Goal: Task Accomplishment & Management: Manage account settings

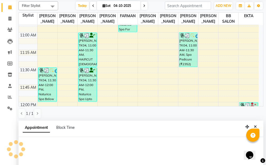
scroll to position [103, 0]
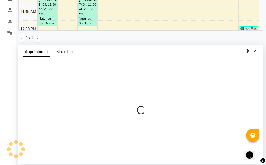
select select "83516"
select select "tentative"
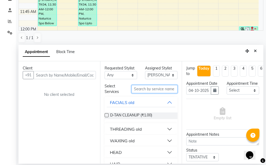
click at [141, 89] on input "text" at bounding box center [155, 89] width 46 height 8
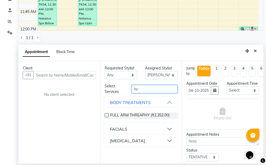
type input "hy"
click at [168, 130] on button "FACIALS" at bounding box center [141, 129] width 69 height 10
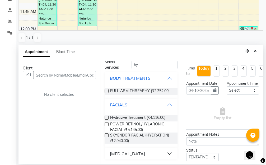
scroll to position [29, 0]
click at [165, 153] on button "[MEDICAL_DATA]" at bounding box center [141, 154] width 69 height 10
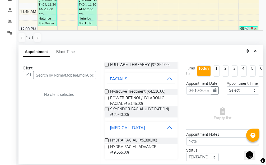
scroll to position [55, 0]
click at [106, 146] on label at bounding box center [107, 147] width 4 height 4
click at [106, 146] on input "checkbox" at bounding box center [106, 147] width 3 height 3
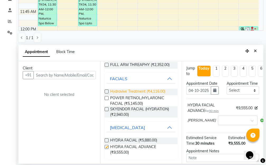
checkbox input "false"
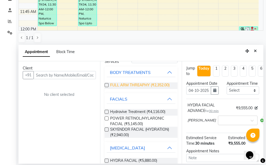
scroll to position [0, 0]
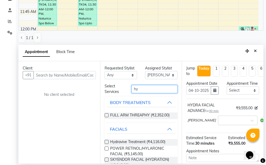
drag, startPoint x: 142, startPoint y: 87, endPoint x: 119, endPoint y: 91, distance: 24.1
click at [120, 91] on div "Select Services hy" at bounding box center [141, 88] width 81 height 11
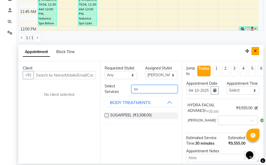
type input "su"
click at [256, 53] on button "Close" at bounding box center [256, 51] width 8 height 8
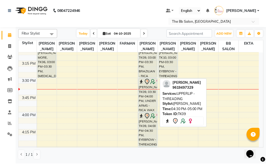
scroll to position [423, 0]
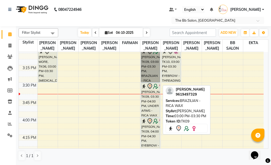
drag, startPoint x: 149, startPoint y: 78, endPoint x: 146, endPoint y: 78, distance: 3.2
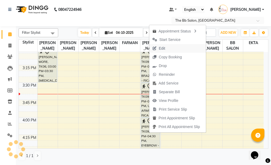
click at [164, 48] on span "Edit" at bounding box center [162, 49] width 6 height 6
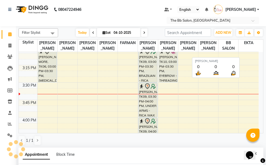
select select "tentative"
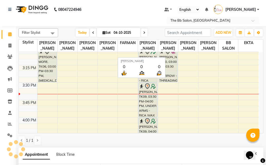
type input "04-10-2025"
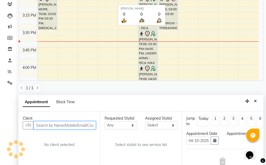
select select "check-in"
select select "870"
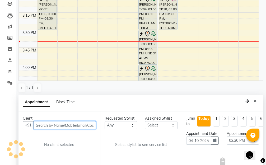
select select "83516"
select select "3065"
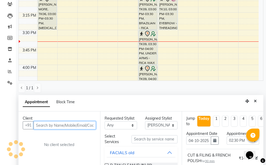
scroll to position [419, 0]
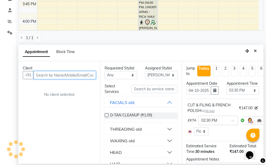
select select "3065"
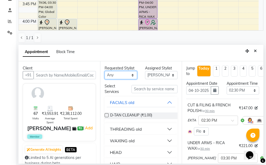
click at [131, 75] on select "Any BB SALON [PERSON_NAME] [PERSON_NAME] [PERSON_NAME] [PERSON_NAME] [PERSON_NA…" at bounding box center [121, 75] width 32 height 8
select select "83524"
click at [105, 71] on select "Any BB SALON [PERSON_NAME] [PERSON_NAME] [PERSON_NAME] [PERSON_NAME] [PERSON_NA…" at bounding box center [121, 75] width 32 height 8
select select "83524"
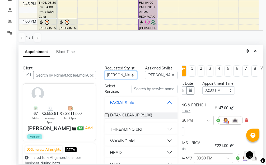
scroll to position [0, 28]
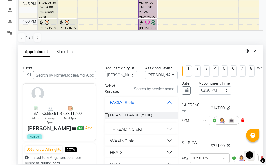
click at [242, 122] on icon at bounding box center [242, 121] width 3 height 4
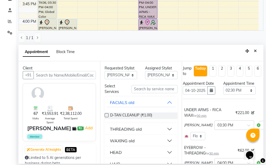
scroll to position [0, 0]
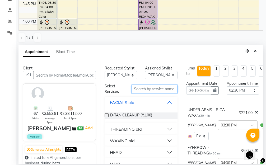
click at [139, 87] on input "text" at bounding box center [155, 89] width 46 height 8
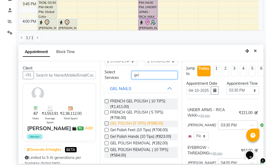
scroll to position [21, 0]
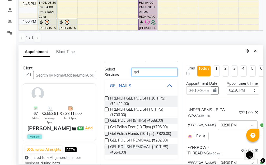
type input "gel"
click at [106, 147] on label at bounding box center [107, 147] width 4 height 4
click at [106, 147] on input "checkbox" at bounding box center [106, 147] width 3 height 3
checkbox input "false"
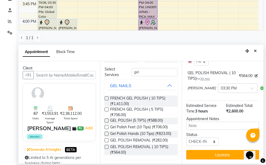
scroll to position [201, 0]
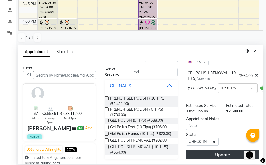
click at [215, 150] on button "Update" at bounding box center [222, 155] width 73 height 10
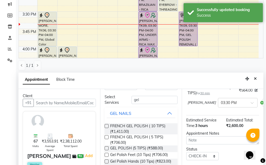
scroll to position [79, 0]
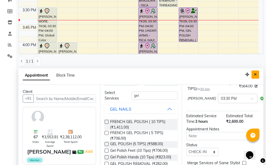
click at [257, 75] on button "Close" at bounding box center [256, 75] width 8 height 8
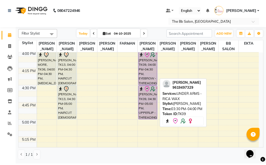
scroll to position [498, 0]
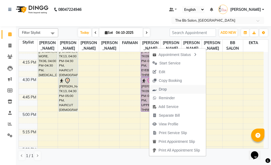
click at [160, 89] on span "Drop" at bounding box center [163, 90] width 8 height 6
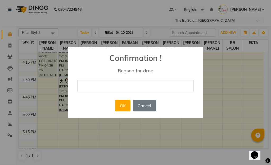
click at [108, 87] on input "text" at bounding box center [135, 86] width 116 height 12
type input "ch"
click at [123, 107] on button "OK" at bounding box center [122, 106] width 15 height 12
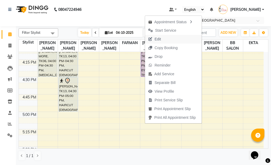
click at [158, 40] on span "Edit" at bounding box center [157, 39] width 6 height 6
select select "tentative"
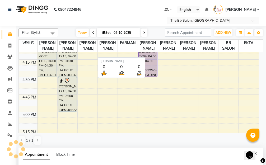
type input "04-10-2025"
select select "check-in"
select select "900"
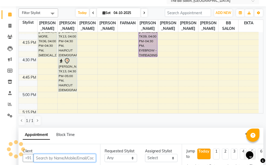
scroll to position [419, 0]
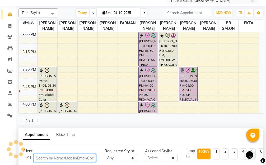
select select "83516"
select select "3065"
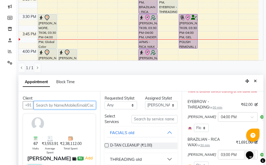
scroll to position [79, 0]
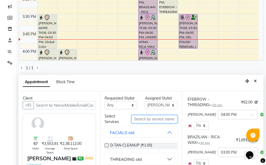
click at [147, 118] on input "text" at bounding box center [155, 119] width 46 height 8
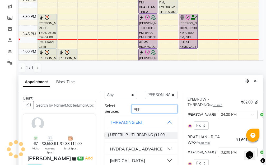
scroll to position [103, 0]
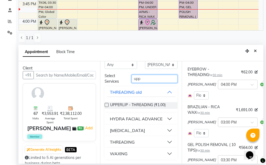
type input "upp"
click at [164, 153] on button "WAXING" at bounding box center [141, 154] width 69 height 10
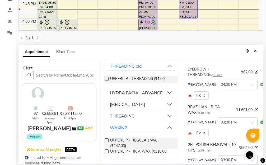
click at [106, 151] on label at bounding box center [107, 152] width 4 height 4
click at [106, 151] on input "checkbox" at bounding box center [106, 151] width 3 height 3
checkbox input "false"
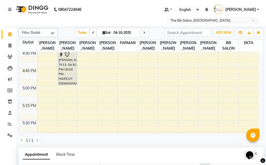
scroll to position [103, 0]
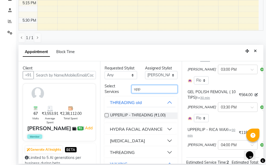
click at [142, 91] on input "upp" at bounding box center [155, 89] width 46 height 8
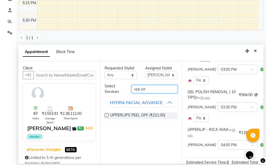
type input "upp pe"
click at [107, 115] on label at bounding box center [107, 115] width 4 height 4
click at [107, 115] on input "checkbox" at bounding box center [106, 115] width 3 height 3
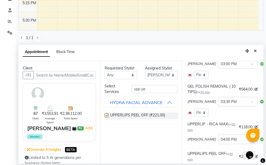
scroll to position [121, 0]
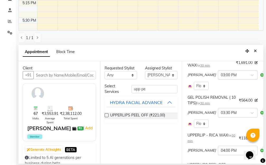
checkbox input "false"
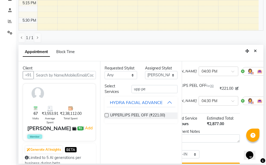
scroll to position [200, 23]
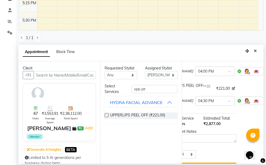
click at [266, 73] on icon at bounding box center [267, 71] width 3 height 4
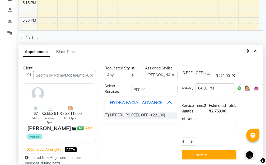
scroll to position [202, 23]
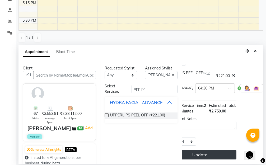
click at [205, 151] on button "Update" at bounding box center [200, 155] width 73 height 10
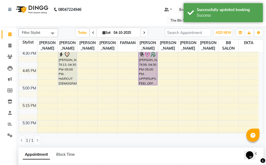
scroll to position [53, 0]
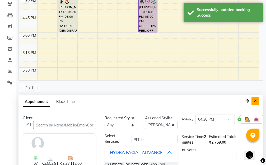
click at [255, 101] on icon "Close" at bounding box center [255, 101] width 3 height 4
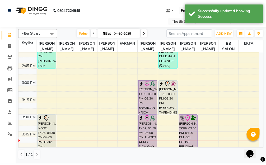
scroll to position [366, 0]
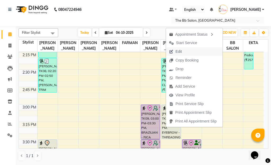
click at [182, 52] on span "Edit" at bounding box center [175, 51] width 19 height 9
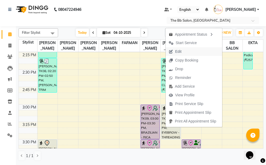
select select "tentative"
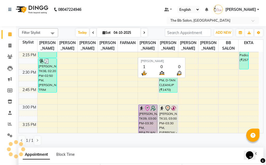
type input "04-10-2025"
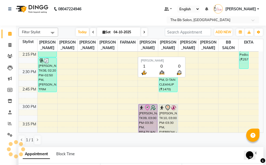
select select "900"
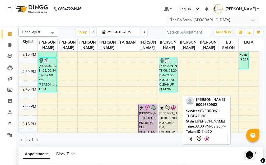
select select "83513"
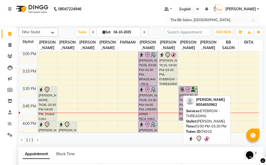
scroll to position [53, 0]
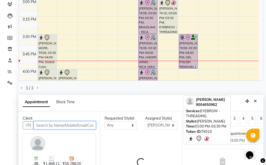
select select "3065"
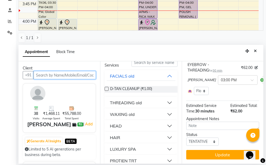
scroll to position [0, 0]
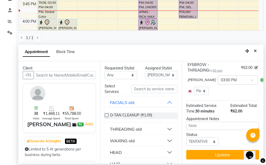
drag, startPoint x: 257, startPoint y: 50, endPoint x: 241, endPoint y: 53, distance: 15.6
click at [257, 50] on button "Close" at bounding box center [256, 51] width 8 height 8
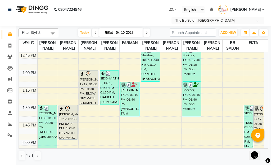
scroll to position [260, 0]
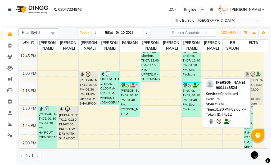
drag, startPoint x: 260, startPoint y: 117, endPoint x: 253, endPoint y: 83, distance: 34.2
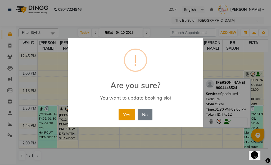
click at [125, 115] on button "Yes" at bounding box center [126, 115] width 16 height 12
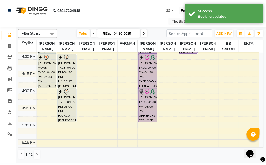
scroll to position [419, 0]
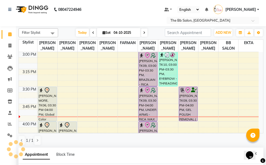
select select "83659"
select select "tentative"
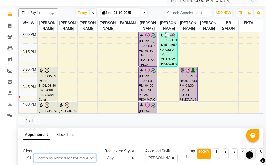
scroll to position [73, 0]
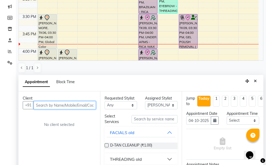
click at [58, 105] on input "text" at bounding box center [65, 105] width 62 height 8
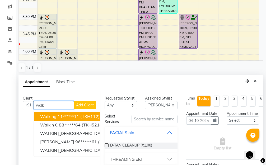
click at [86, 116] on span "(TKH112)" at bounding box center [89, 116] width 19 height 5
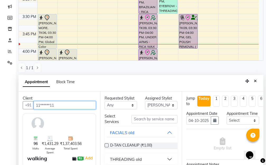
type input "11******11"
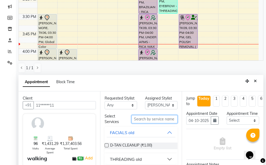
click at [143, 120] on input "text" at bounding box center [155, 119] width 46 height 8
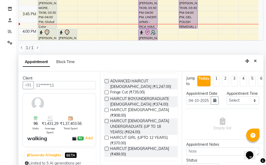
scroll to position [103, 0]
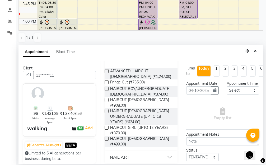
type input "cut"
click at [106, 141] on label at bounding box center [107, 139] width 4 height 4
click at [106, 141] on input "checkbox" at bounding box center [106, 139] width 3 height 3
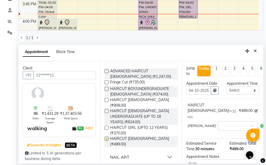
checkbox input "false"
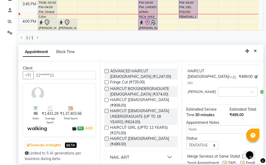
scroll to position [63, 0]
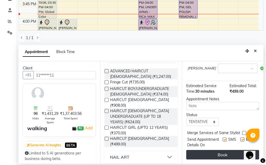
click at [212, 151] on button "Book" at bounding box center [222, 155] width 73 height 10
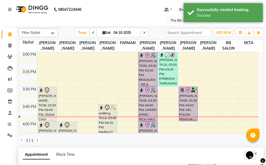
scroll to position [79, 0]
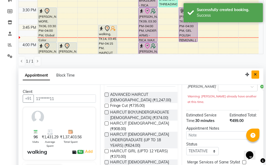
click at [256, 74] on icon "Close" at bounding box center [255, 75] width 3 height 4
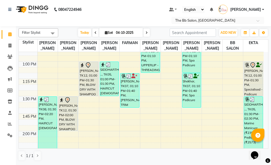
scroll to position [260, 0]
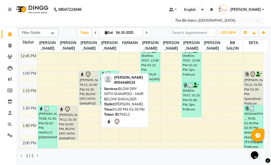
click at [88, 96] on div "[PERSON_NAME], TK12, 01:00 PM-01:30 PM, BLOW DRY WITH SHAMPOO - HAIR BELOW SHOU…" at bounding box center [88, 88] width 19 height 34
select select "7"
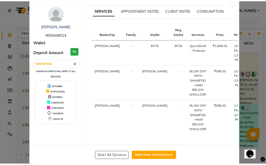
scroll to position [23, 0]
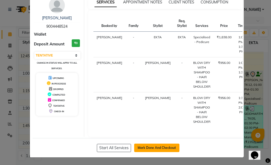
click at [152, 147] on button "Mark Done And Checkout" at bounding box center [156, 148] width 45 height 8
select select "service"
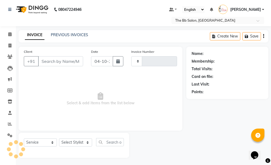
type input "4051"
select select "6231"
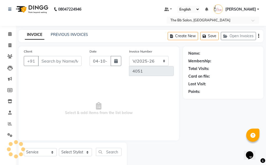
scroll to position [11, 0]
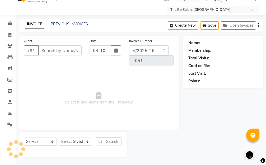
type input "90******24"
select select "88675"
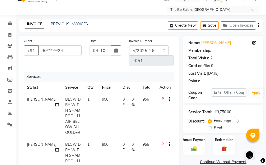
select select "1: Object"
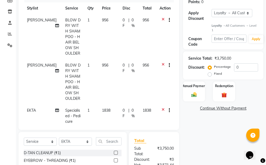
scroll to position [143, 0]
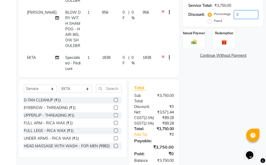
click at [235, 14] on input "0" at bounding box center [246, 15] width 24 height 8
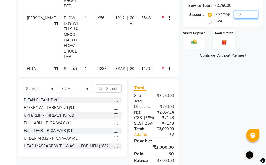
type input "20"
click at [210, 98] on div "Name: [PERSON_NAME] Membership: No Active Membership Total Visits: 2 Card on fi…" at bounding box center [225, 39] width 84 height 271
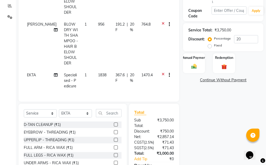
scroll to position [171, 0]
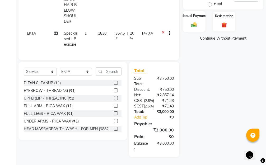
click at [193, 22] on img at bounding box center [194, 25] width 9 height 6
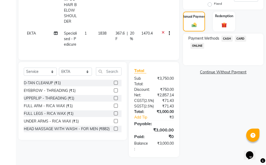
click at [198, 43] on span "ONLINE" at bounding box center [197, 46] width 14 height 6
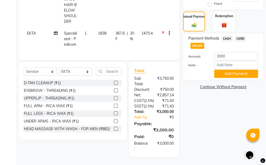
scroll to position [118, 0]
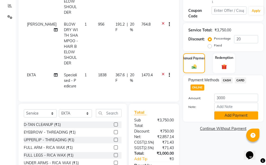
click at [227, 115] on button "Add Payment" at bounding box center [236, 115] width 44 height 8
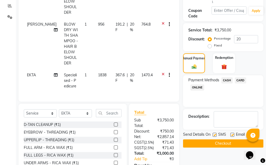
click at [214, 145] on button "Checkout" at bounding box center [223, 143] width 80 height 8
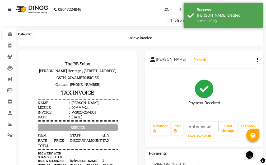
click at [10, 35] on icon at bounding box center [9, 34] width 3 height 4
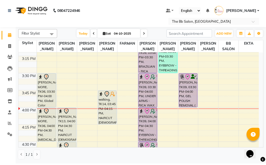
scroll to position [449, 0]
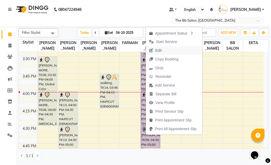
click at [156, 50] on span "Edit" at bounding box center [158, 51] width 6 height 6
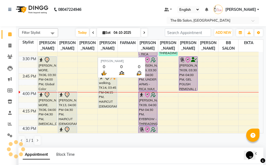
select select "tentative"
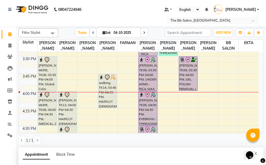
type input "04-10-2025"
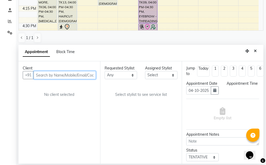
select select "check-in"
select select "900"
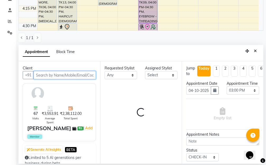
select select "83516"
select select "3065"
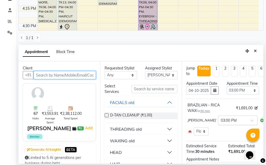
select select "3065"
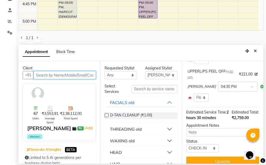
scroll to position [210, 0]
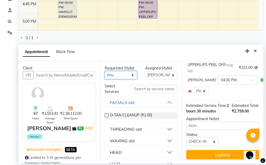
click at [129, 75] on select "Any BB SALON [PERSON_NAME] [PERSON_NAME] [PERSON_NAME] [PERSON_NAME] [PERSON_NA…" at bounding box center [121, 75] width 32 height 8
select select "84071"
click at [105, 71] on select "Any BB SALON [PERSON_NAME] [PERSON_NAME] [PERSON_NAME] [PERSON_NAME] [PERSON_NA…" at bounding box center [121, 75] width 32 height 8
select select "84071"
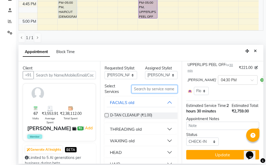
click at [143, 89] on input "text" at bounding box center [155, 89] width 46 height 8
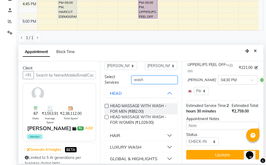
scroll to position [14, 0]
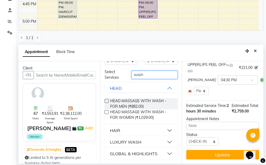
type input "wash"
click at [164, 130] on button "HAIR" at bounding box center [141, 131] width 69 height 10
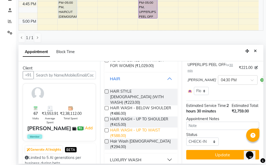
scroll to position [74, 0]
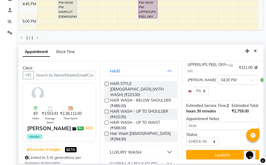
click at [106, 99] on label at bounding box center [107, 101] width 4 height 4
click at [106, 99] on input "checkbox" at bounding box center [106, 100] width 3 height 3
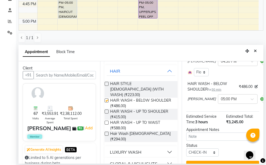
checkbox input "false"
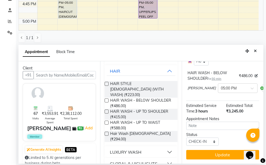
scroll to position [235, 0]
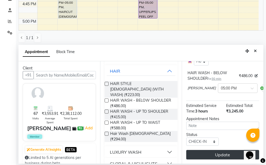
click at [203, 151] on button "Update" at bounding box center [222, 155] width 73 height 10
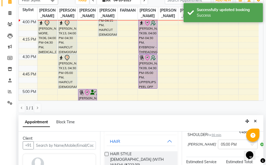
scroll to position [53, 0]
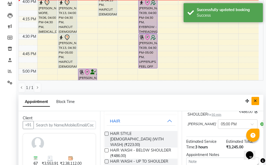
click at [255, 103] on button "Close" at bounding box center [256, 101] width 8 height 8
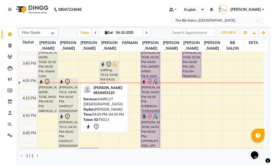
scroll to position [488, 0]
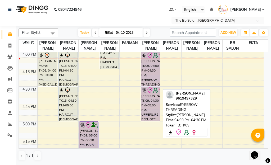
click at [149, 83] on div "[PERSON_NAME], TK09, 04:00 PM-04:30 PM, EYEBROW - THREADING" at bounding box center [150, 69] width 19 height 34
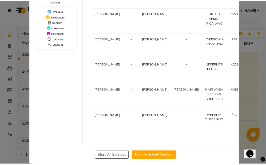
scroll to position [106, 0]
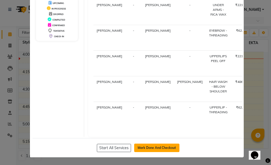
click at [164, 150] on button "Mark Done And Checkout" at bounding box center [156, 148] width 45 height 8
select select "service"
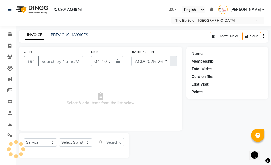
select select "6231"
type input "4052"
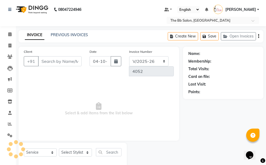
type input "96******29"
select select "84071"
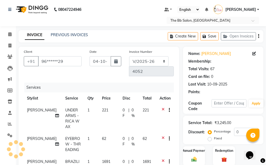
select select "2: Object"
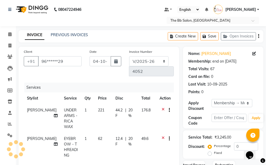
type input "20"
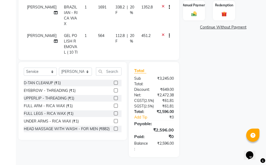
scroll to position [92, 0]
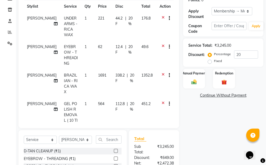
click at [216, 134] on div "Name: [PERSON_NAME] Membership: end on [DATE] Total Visits: 67 Card on file: 0 …" at bounding box center [225, 90] width 84 height 271
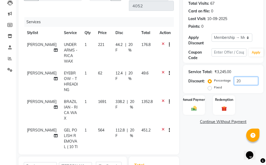
drag, startPoint x: 244, startPoint y: 79, endPoint x: 225, endPoint y: 80, distance: 18.8
click at [226, 80] on div "Percentage Fixed 20" at bounding box center [233, 84] width 49 height 14
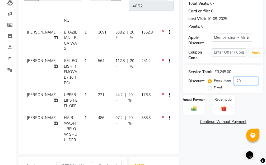
scroll to position [92, 0]
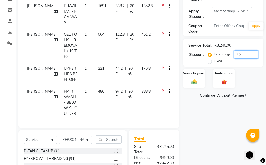
click at [247, 54] on input "20" at bounding box center [246, 54] width 24 height 8
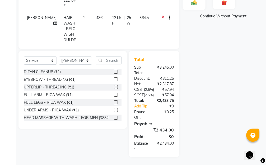
scroll to position [103, 0]
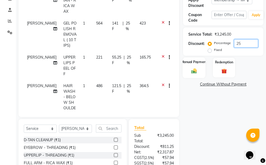
type input "25"
click at [195, 69] on img at bounding box center [194, 71] width 9 height 6
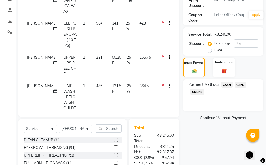
click at [199, 91] on span "ONLINE" at bounding box center [197, 92] width 14 height 6
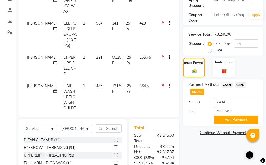
scroll to position [182, 0]
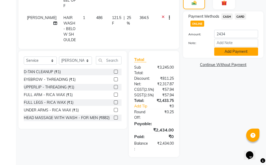
click at [224, 48] on button "Add Payment" at bounding box center [236, 52] width 44 height 8
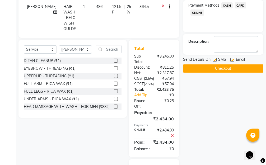
click at [220, 70] on button "Checkout" at bounding box center [223, 68] width 80 height 8
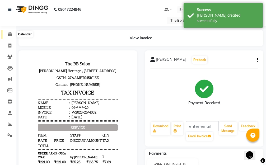
click at [9, 34] on icon at bounding box center [9, 34] width 3 height 4
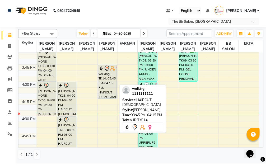
scroll to position [449, 0]
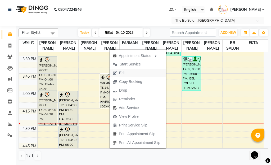
click at [120, 72] on span "Edit" at bounding box center [122, 73] width 6 height 6
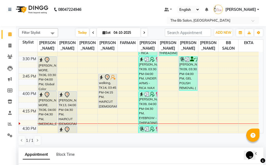
select select "tentative"
type input "04-10-2025"
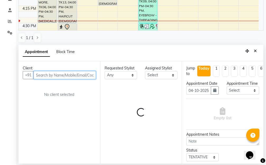
select select "83659"
select select "3065"
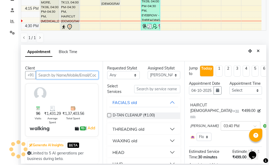
scroll to position [488, 0]
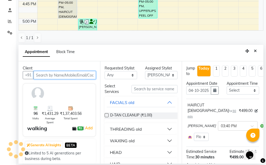
click at [81, 75] on input "text" at bounding box center [65, 75] width 62 height 8
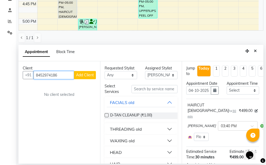
type input "8452974186"
click at [86, 74] on span "Add Client" at bounding box center [85, 75] width 18 height 5
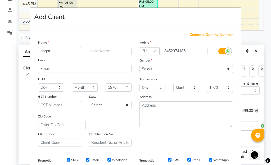
type input "angat"
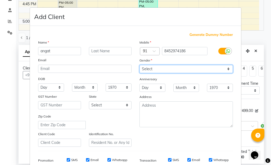
click at [226, 69] on select "Select [DEMOGRAPHIC_DATA] [DEMOGRAPHIC_DATA] Other Prefer Not To Say" at bounding box center [185, 69] width 93 height 8
select select "[DEMOGRAPHIC_DATA]"
click at [139, 65] on select "Select [DEMOGRAPHIC_DATA] [DEMOGRAPHIC_DATA] Other Prefer Not To Say" at bounding box center [185, 69] width 93 height 8
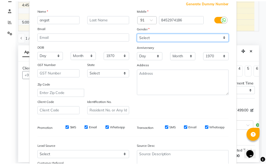
scroll to position [79, 0]
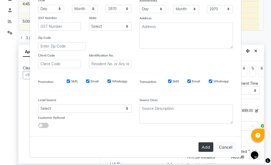
click at [203, 147] on button "Add" at bounding box center [205, 147] width 15 height 10
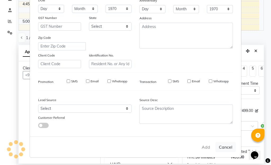
type input "84******86"
select select
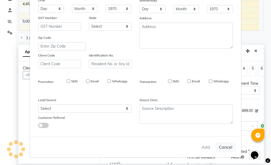
select select
checkbox input "false"
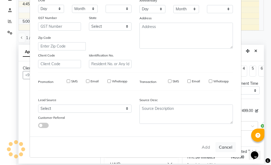
checkbox input "false"
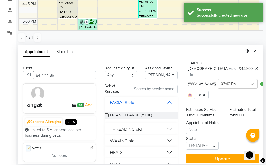
scroll to position [46, 0]
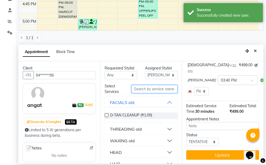
click at [159, 91] on input "text" at bounding box center [155, 89] width 46 height 8
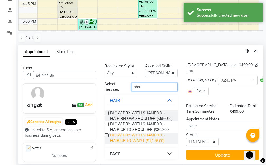
scroll to position [13, 0]
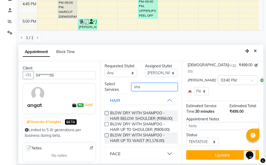
type input "sha"
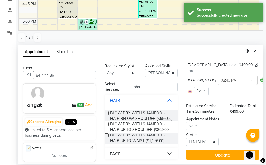
click at [165, 153] on button "FACE" at bounding box center [141, 154] width 69 height 10
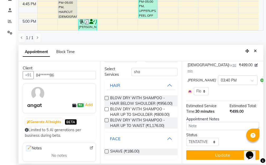
scroll to position [28, 0]
click at [106, 151] on label at bounding box center [107, 152] width 4 height 4
click at [106, 151] on input "checkbox" at bounding box center [106, 151] width 3 height 3
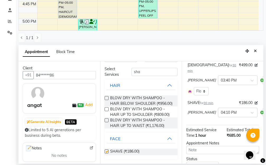
checkbox input "false"
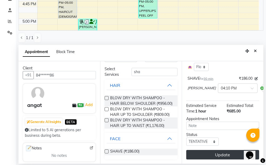
click at [215, 150] on button "Update" at bounding box center [222, 155] width 73 height 10
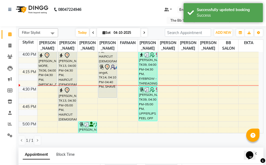
scroll to position [79, 0]
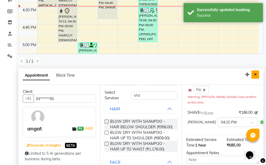
click at [256, 74] on icon "Close" at bounding box center [255, 75] width 3 height 4
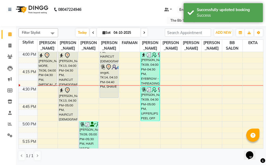
scroll to position [0, 0]
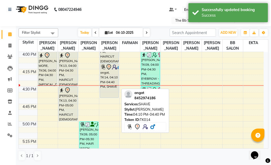
click at [106, 76] on div "angat, TK14, 04:10 PM-04:40 PM, SHAVE" at bounding box center [109, 81] width 19 height 34
select select "7"
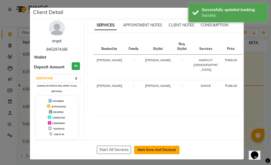
click at [153, 150] on button "Mark Done And Checkout" at bounding box center [156, 150] width 45 height 8
select select "6231"
select select "service"
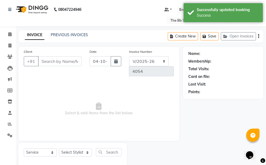
type input "84******86"
select select "83659"
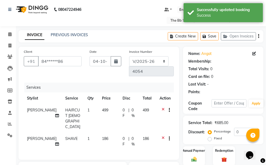
select select "1: Object"
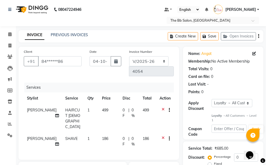
scroll to position [79, 0]
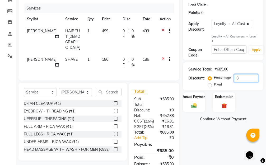
click at [235, 78] on input "0" at bounding box center [246, 78] width 24 height 8
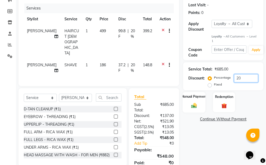
scroll to position [104, 0]
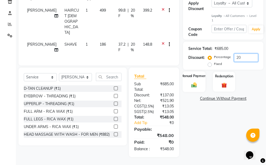
type input "20"
click at [196, 82] on img at bounding box center [194, 85] width 9 height 6
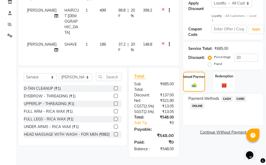
click at [225, 96] on span "CASH" at bounding box center [226, 99] width 11 height 6
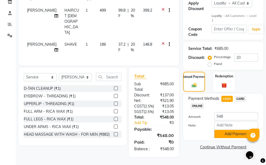
click at [225, 130] on button "Add Payment" at bounding box center [236, 134] width 44 height 8
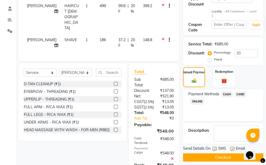
click at [214, 157] on button "Checkout" at bounding box center [223, 157] width 80 height 8
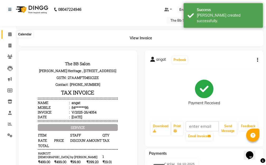
click at [10, 33] on icon at bounding box center [9, 34] width 3 height 4
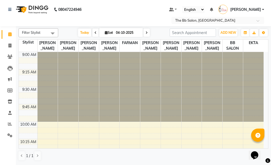
click at [104, 4] on nav "08047224946 Select Location × The Bb Salon, Kharghar Default Panel My Panel Eng…" at bounding box center [135, 13] width 271 height 26
click at [10, 124] on icon at bounding box center [10, 124] width 4 height 4
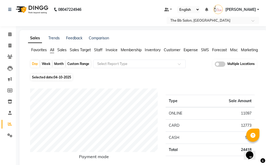
click at [97, 49] on span "Staff" at bounding box center [98, 50] width 8 height 5
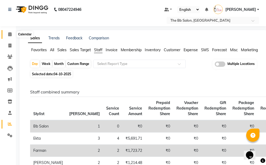
click at [10, 34] on icon at bounding box center [9, 34] width 3 height 4
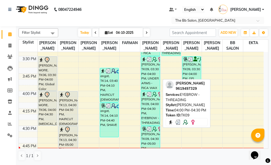
scroll to position [476, 0]
